Goal: Task Accomplishment & Management: Manage account settings

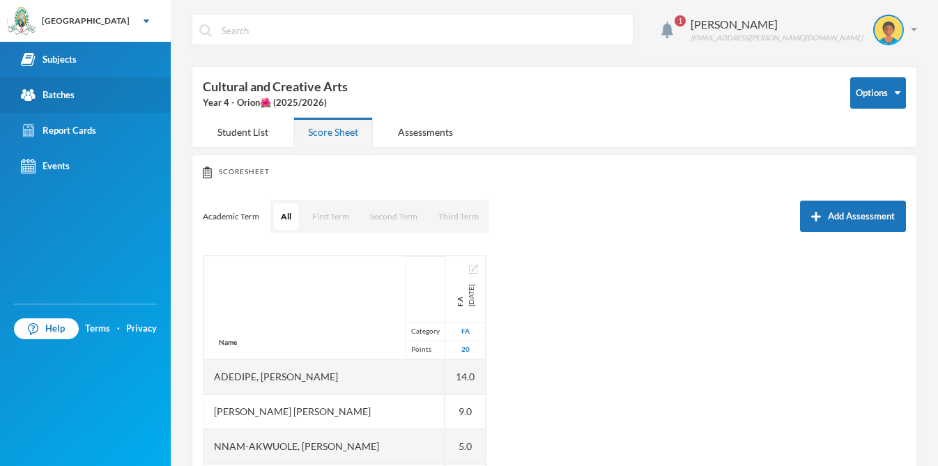
click at [49, 94] on div "Batches" at bounding box center [48, 95] width 54 height 15
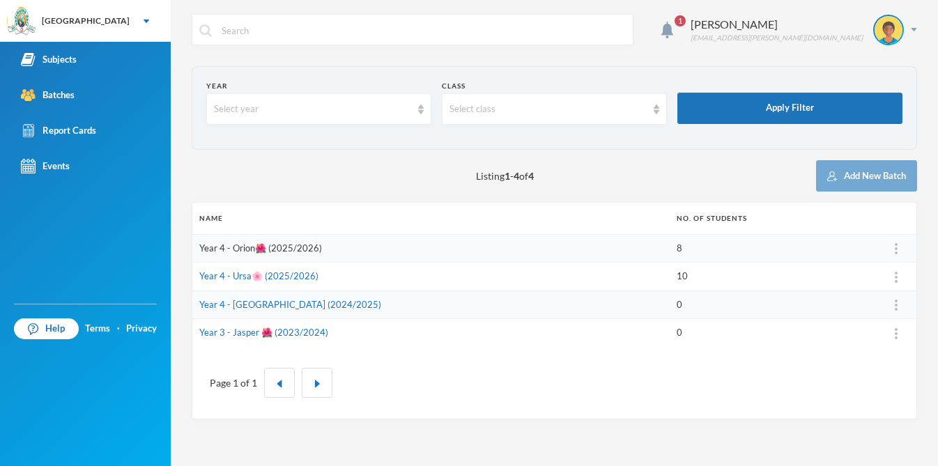
click at [237, 251] on link "Year 4 - Orion🌺 (2025/2026)" at bounding box center [260, 248] width 123 height 11
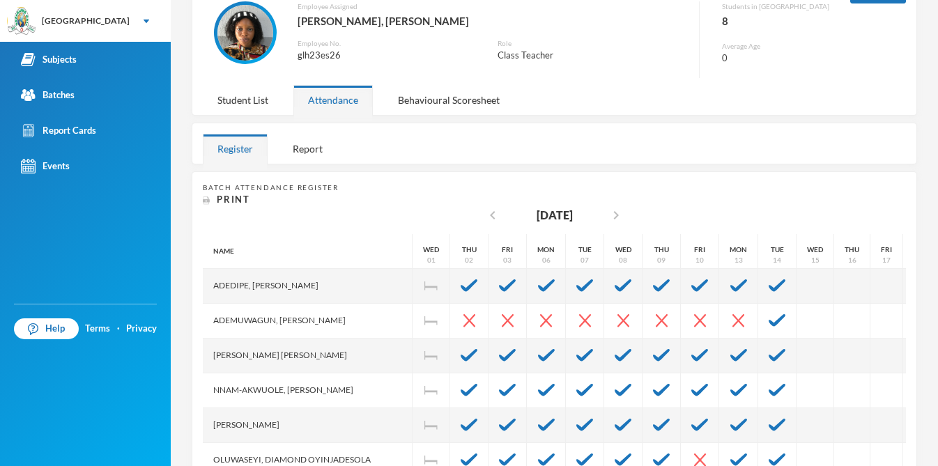
scroll to position [224, 0]
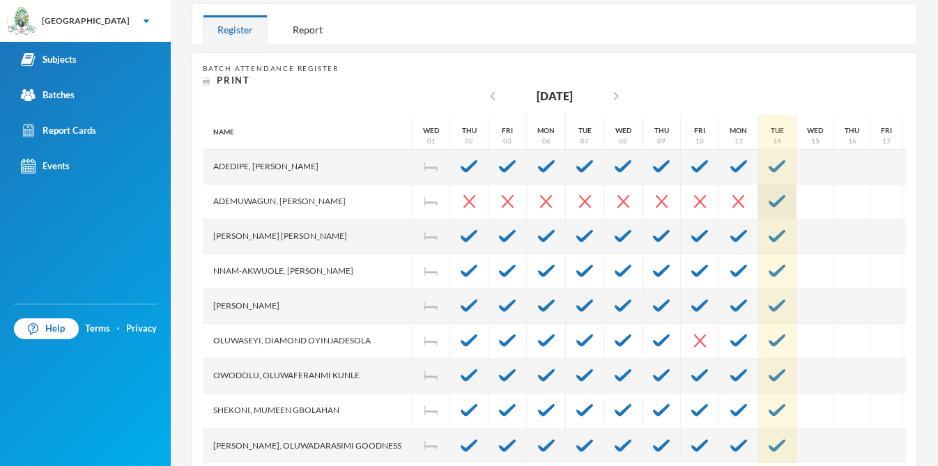
click at [783, 209] on div at bounding box center [777, 202] width 38 height 35
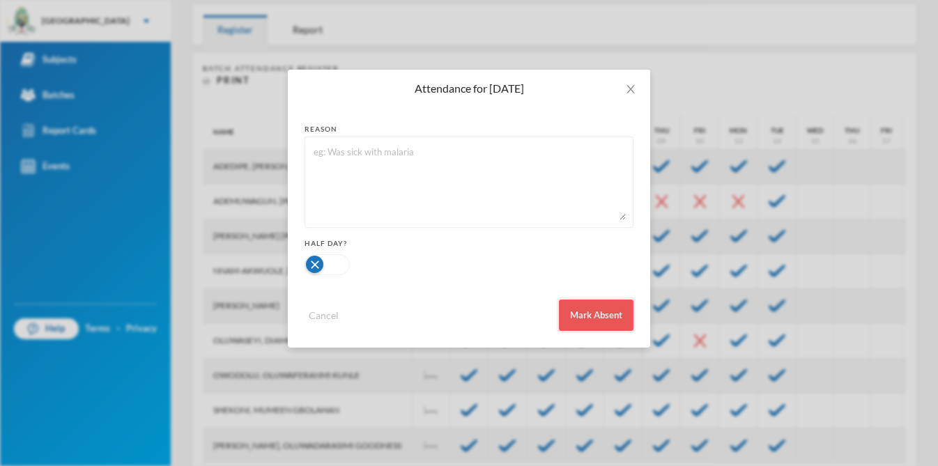
click at [595, 311] on button "Mark Absent" at bounding box center [596, 315] width 75 height 31
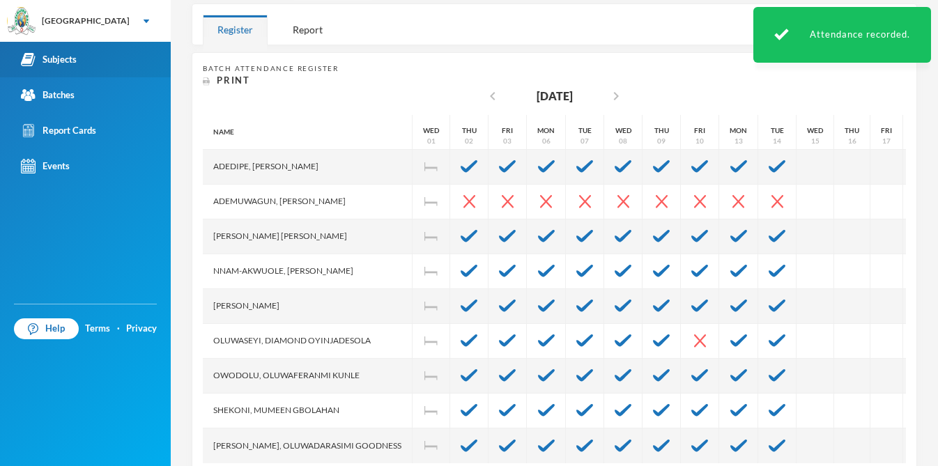
click at [56, 58] on div "Subjects" at bounding box center [49, 59] width 56 height 15
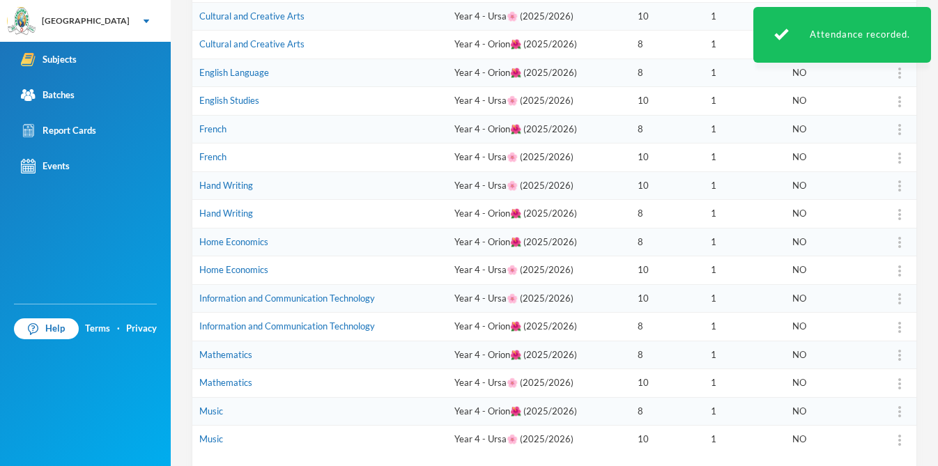
scroll to position [419, 0]
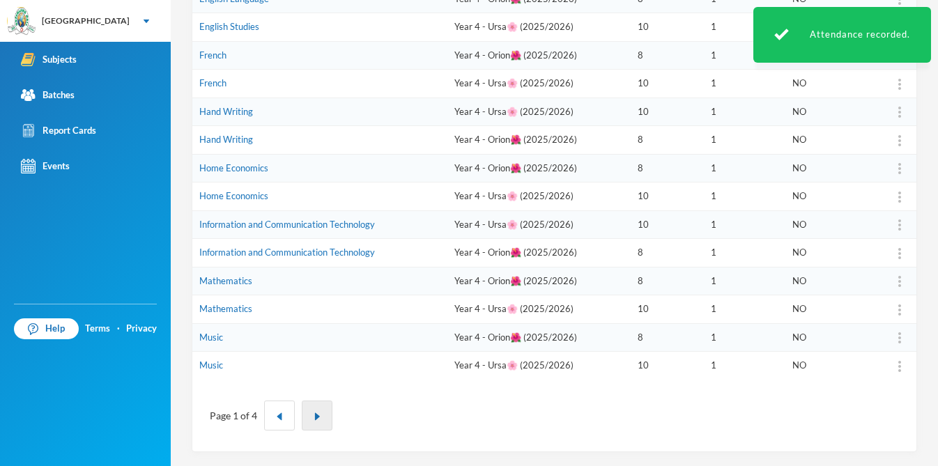
click at [318, 425] on button "button" at bounding box center [317, 416] width 31 height 30
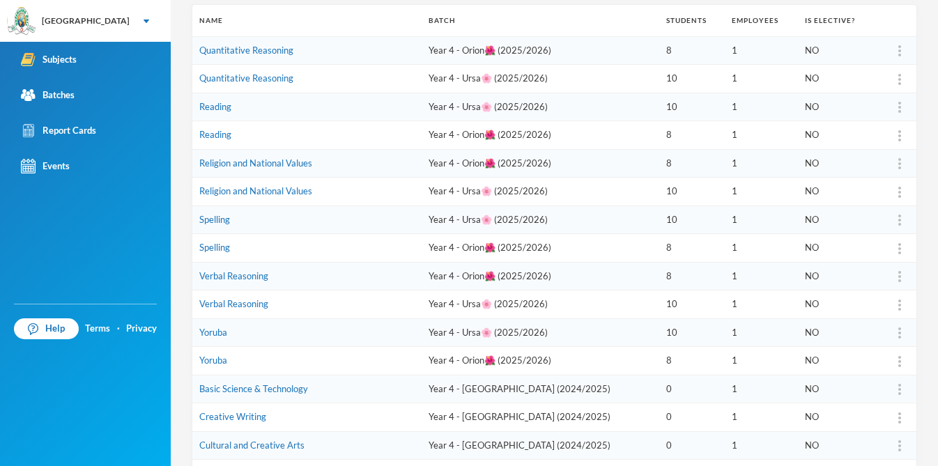
scroll to position [194, 0]
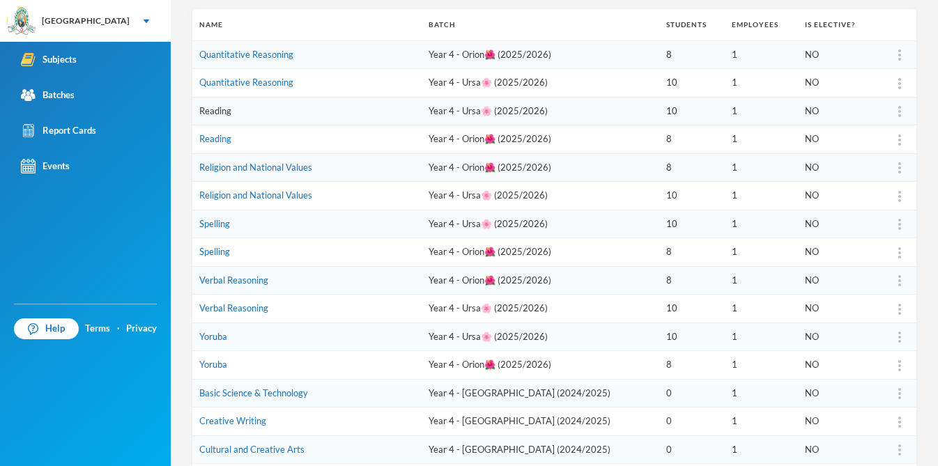
click at [217, 114] on link "Reading" at bounding box center [215, 110] width 32 height 11
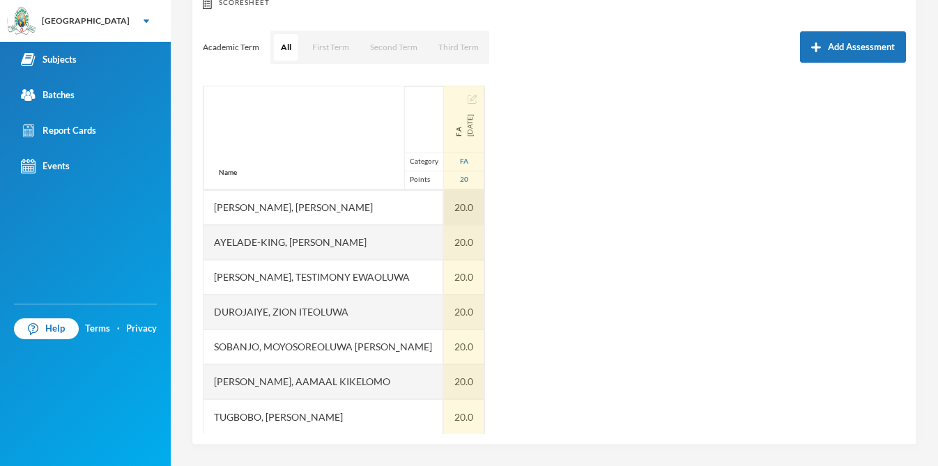
scroll to position [105, 0]
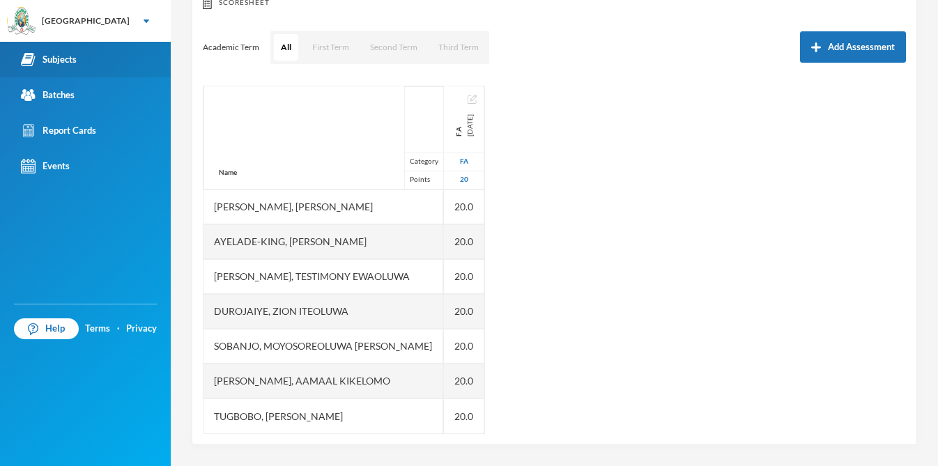
click at [55, 62] on div "Subjects" at bounding box center [49, 59] width 56 height 15
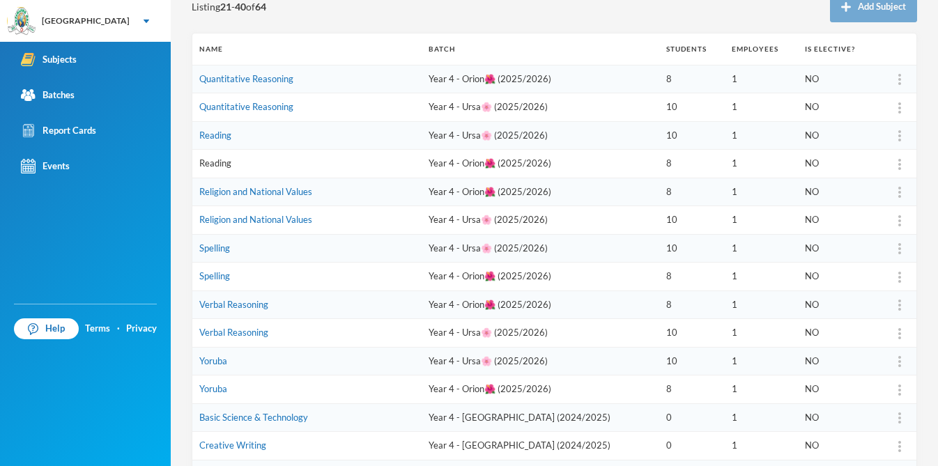
click at [224, 168] on link "Reading" at bounding box center [215, 163] width 32 height 11
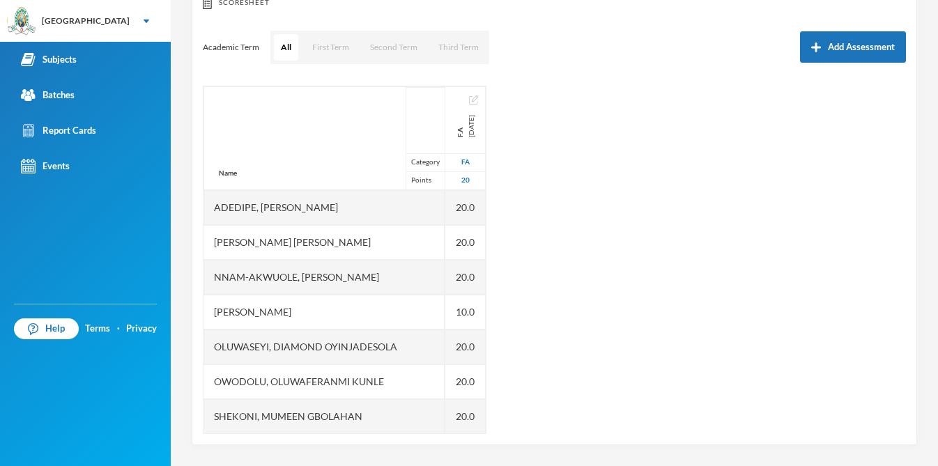
scroll to position [36, 0]
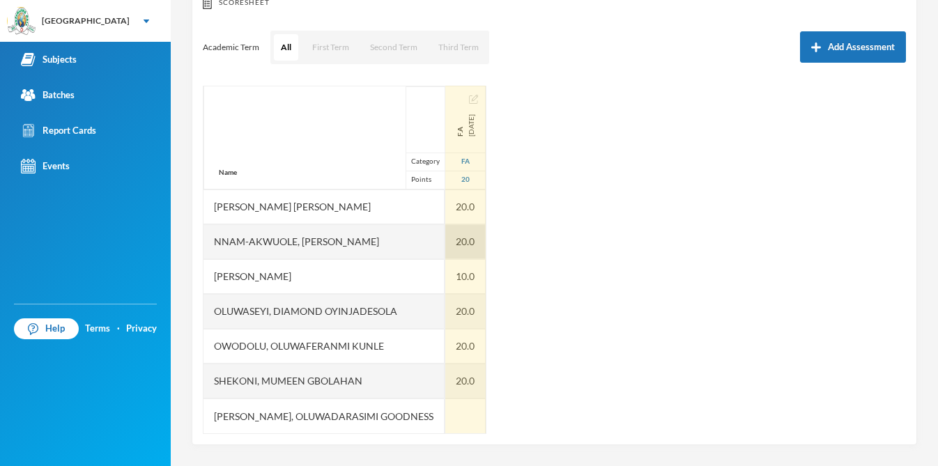
click at [472, 235] on div "20.0" at bounding box center [465, 241] width 40 height 35
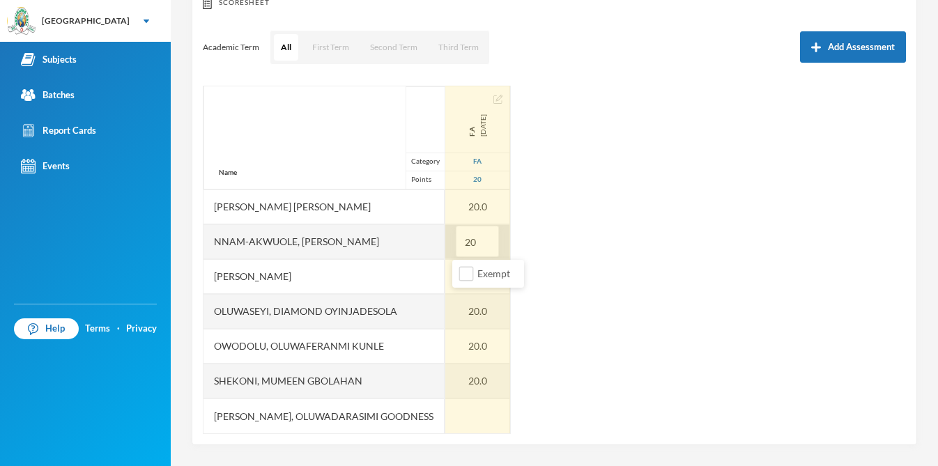
type input "2"
type input "10"
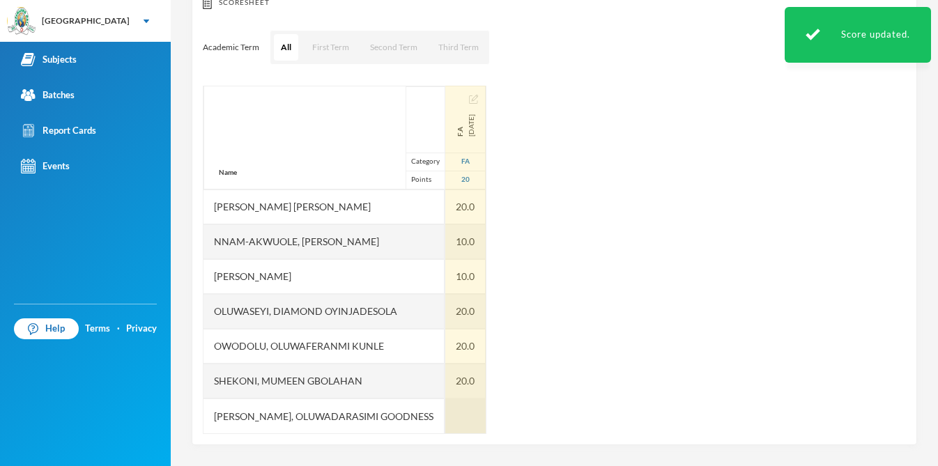
click at [451, 408] on div at bounding box center [465, 416] width 40 height 35
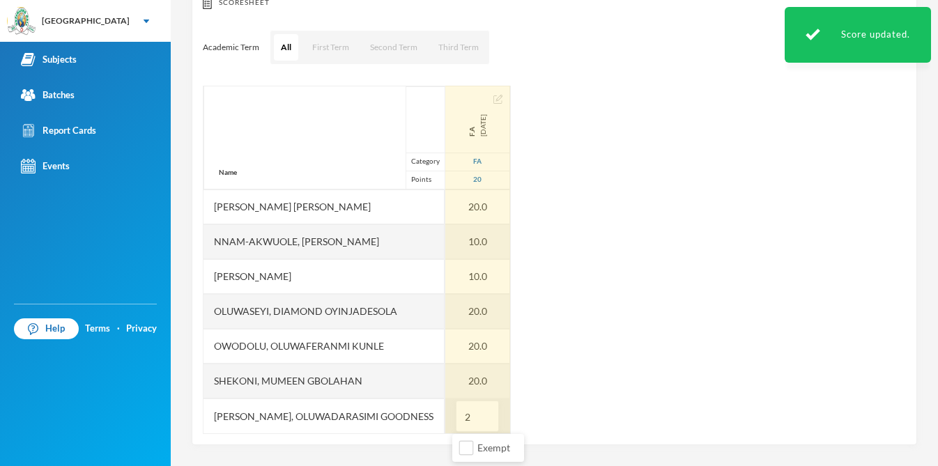
type input "20"
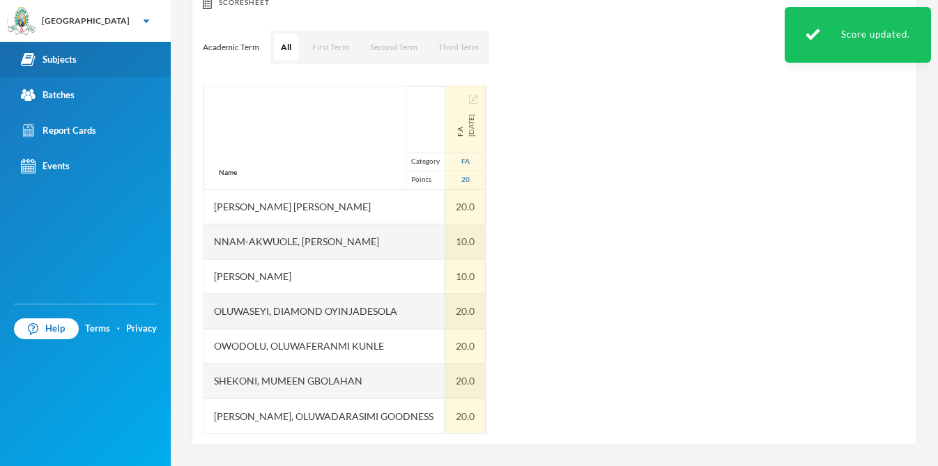
click at [72, 58] on div "Subjects" at bounding box center [49, 59] width 56 height 15
